Goal: Check status

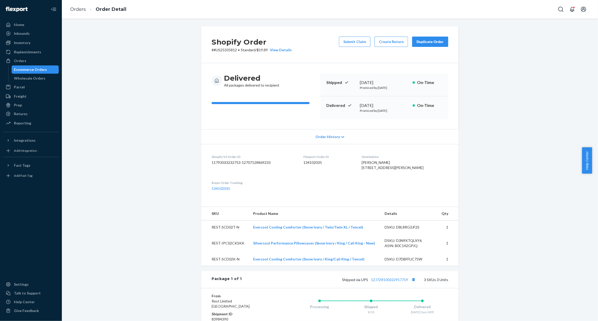
click at [42, 68] on div "Ecommerce Orders" at bounding box center [30, 69] width 33 height 5
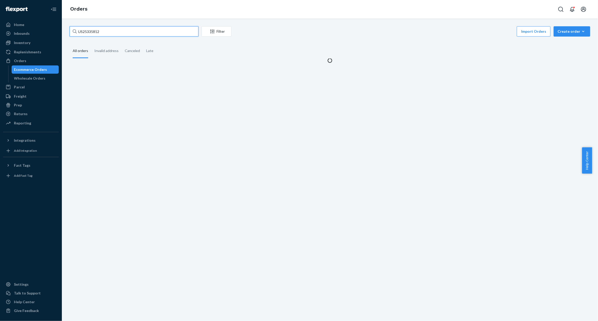
click at [98, 35] on input "US25335812" at bounding box center [134, 31] width 129 height 10
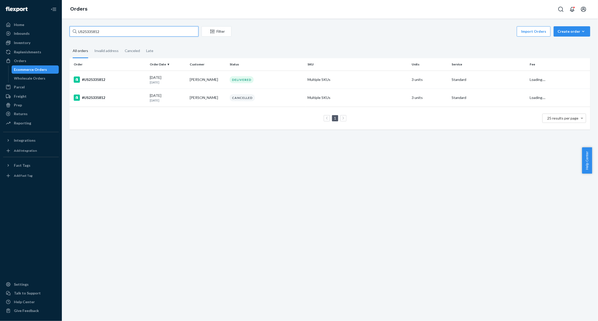
click at [98, 35] on input "US25335812" at bounding box center [134, 31] width 129 height 10
paste input "41585"
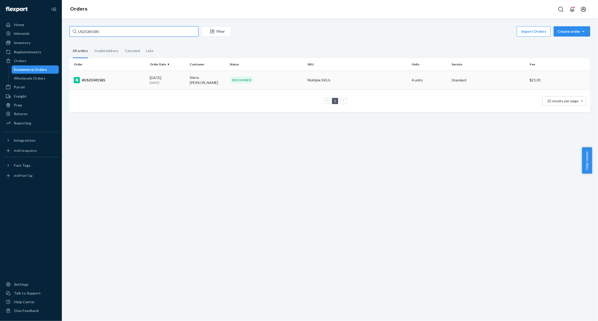
type input "US25341585"
click at [103, 79] on div "#US25341585" at bounding box center [110, 80] width 72 height 6
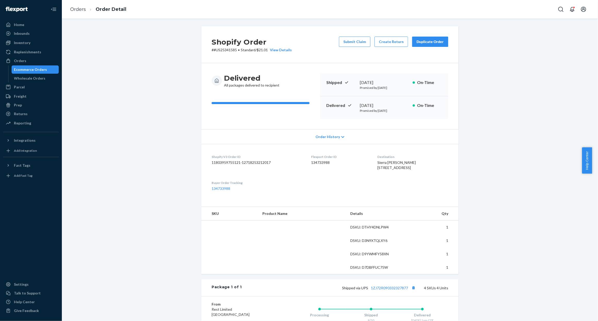
click at [176, 100] on div "Shopify Order # #US25341585 • Standard / $21.01 View Details Submit Claim Creat…" at bounding box center [330, 221] width 529 height 390
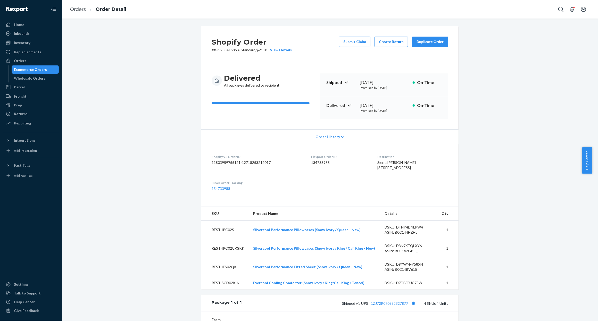
click at [176, 100] on div "Shopify Order # #US25341585 • Standard / $21.01 View Details Submit Claim Creat…" at bounding box center [330, 244] width 529 height 436
click at [180, 173] on div "Shopify Order # #US25341585 • Standard / $21.01 View Details Submit Claim Creat…" at bounding box center [330, 244] width 529 height 436
click at [224, 191] on link "134733988" at bounding box center [221, 188] width 19 height 4
